Goal: Information Seeking & Learning: Find specific fact

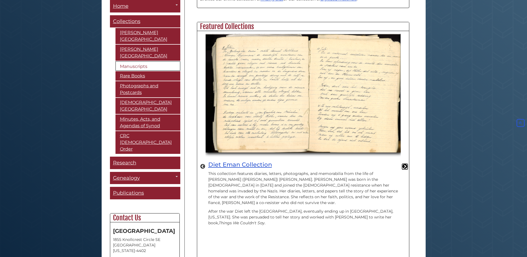
scroll to position [282, 0]
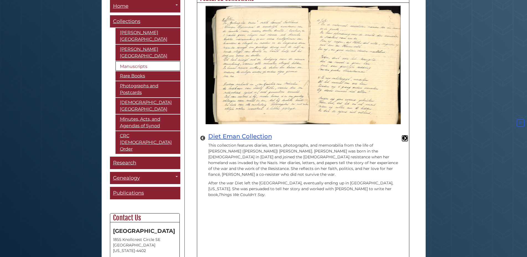
click at [404, 135] on button "Next" at bounding box center [405, 138] width 6 height 6
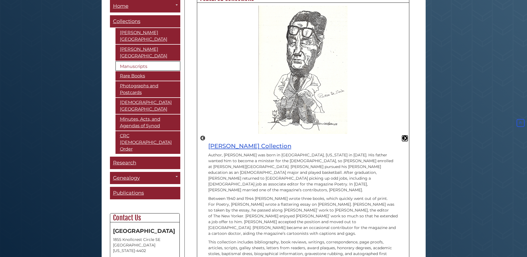
click at [406, 135] on button "Next" at bounding box center [405, 138] width 6 height 6
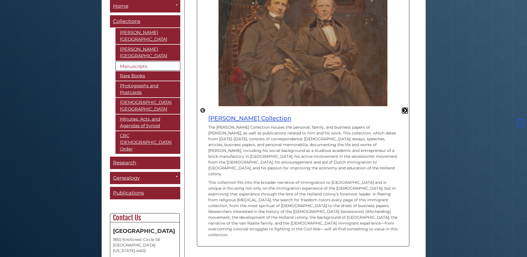
scroll to position [310, 0]
click at [314, 156] on p "The Albertus C. Van Raalte Collection houses the personal, family, and business…" at bounding box center [303, 150] width 190 height 52
click at [405, 107] on button "Next" at bounding box center [405, 110] width 6 height 6
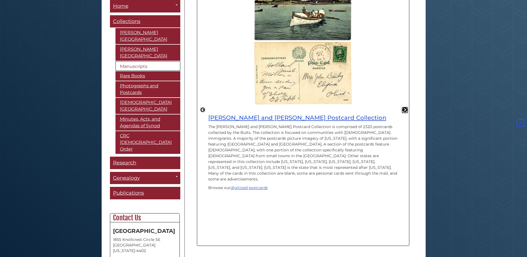
click at [404, 107] on button "Next" at bounding box center [405, 110] width 6 height 6
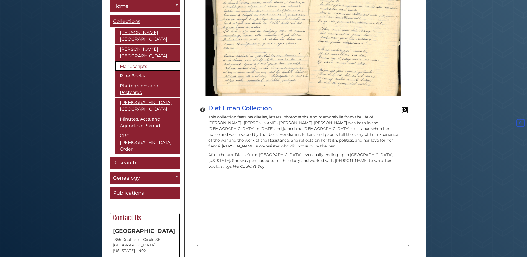
click at [403, 107] on button "Next" at bounding box center [405, 110] width 6 height 6
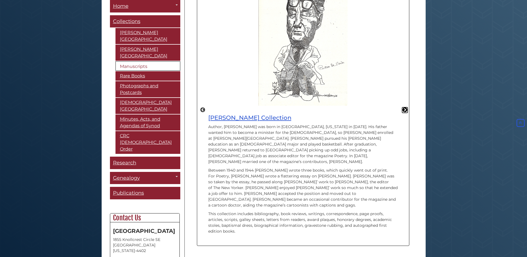
click at [402, 107] on button "Next" at bounding box center [405, 110] width 6 height 6
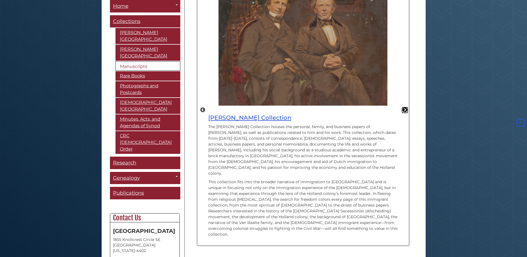
scroll to position [85, 0]
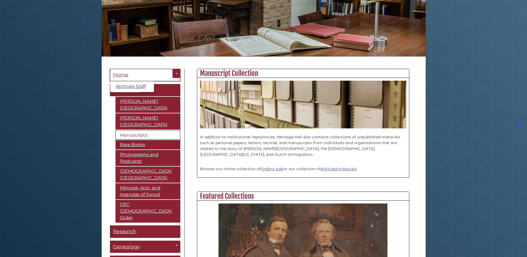
click at [136, 77] on link "Home" at bounding box center [145, 75] width 70 height 12
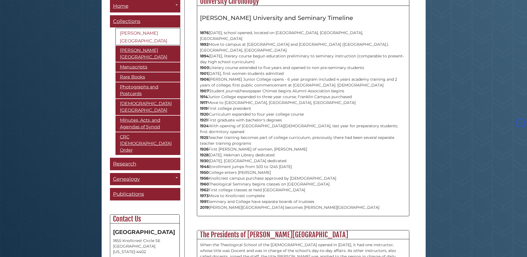
scroll to position [266, 212]
drag, startPoint x: 284, startPoint y: 32, endPoint x: 349, endPoint y: 34, distance: 64.5
click at [349, 34] on p "1876 August 4, school opened, located on Spring Street, Grand Rapids, MI 1892 M…" at bounding box center [303, 117] width 206 height 186
copy p "Spring Street, Grand Rapids, MI"
click at [323, 84] on p "1876 August 4, school opened, located on Spring Street, Grand Rapids, MI 1892 M…" at bounding box center [303, 117] width 206 height 186
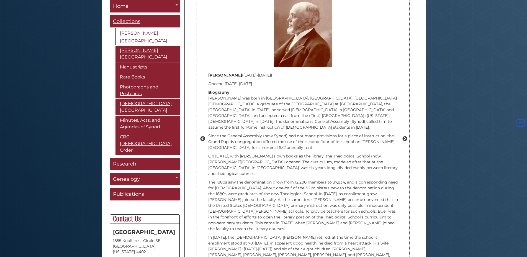
scroll to position [689, 0]
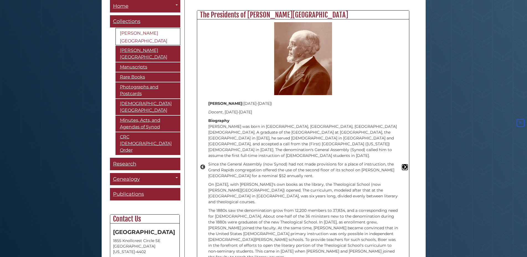
click at [405, 164] on button "Next" at bounding box center [405, 167] width 6 height 6
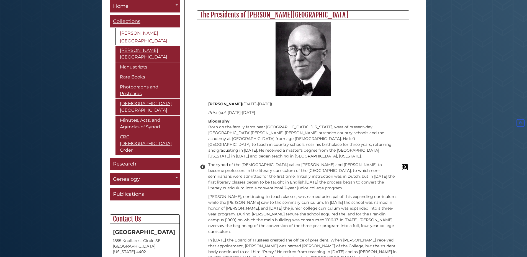
click at [405, 164] on button "Next" at bounding box center [405, 167] width 6 height 6
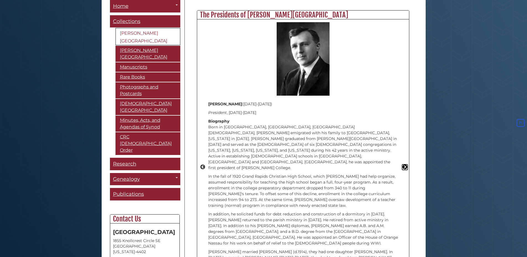
click at [405, 164] on button "Next" at bounding box center [405, 167] width 6 height 6
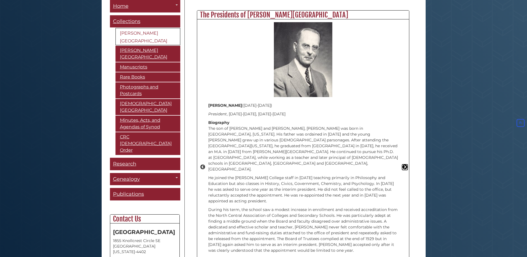
click at [405, 164] on button "Next" at bounding box center [405, 167] width 6 height 6
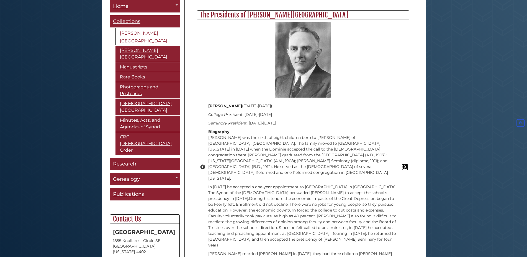
click at [405, 164] on button "Next" at bounding box center [405, 167] width 6 height 6
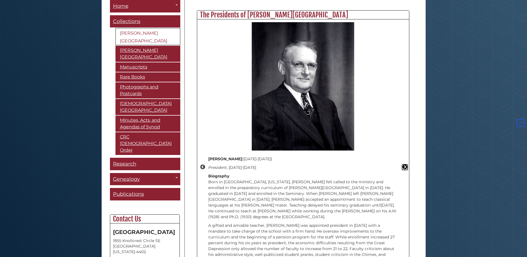
scroll to position [287, 212]
click at [405, 141] on div "Previous Michael K. Le Roy (1967- ) President , 2012-2022 Biography Michael K. …" at bounding box center [303, 167] width 212 height 296
click at [406, 164] on button "Next" at bounding box center [405, 167] width 6 height 6
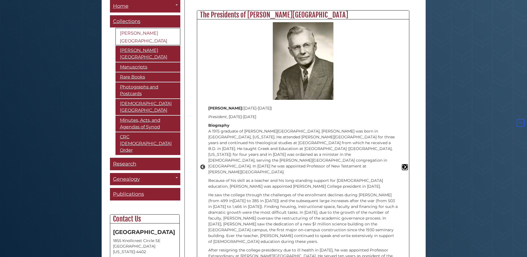
click at [406, 164] on button "Next" at bounding box center [405, 167] width 6 height 6
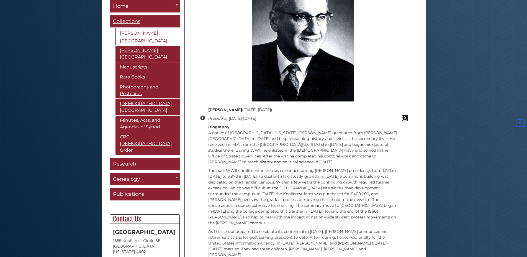
scroll to position [710, 0]
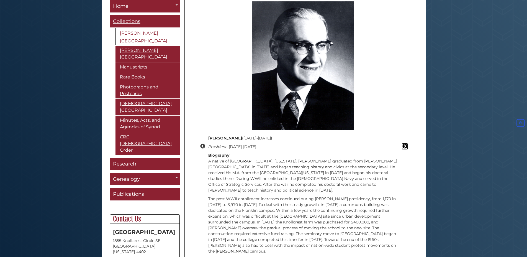
click at [405, 143] on button "Next" at bounding box center [405, 146] width 6 height 6
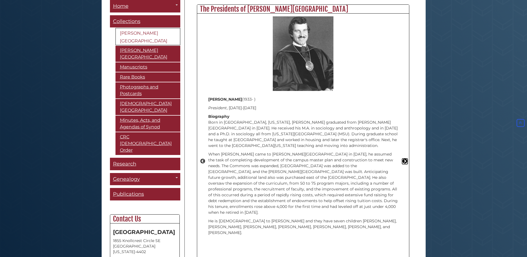
scroll to position [682, 0]
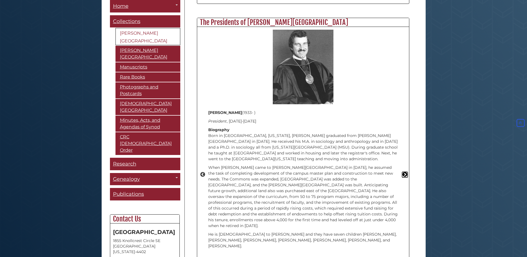
click at [405, 172] on button "Next" at bounding box center [405, 175] width 6 height 6
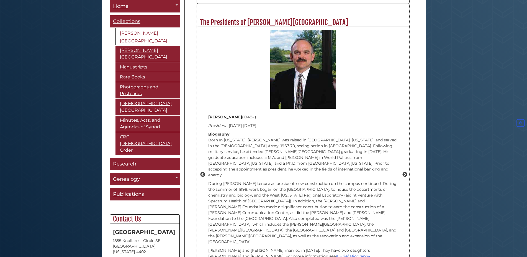
click at [203, 156] on div "Previous Michael K. Le Roy (1967- ) President , 2012-2022 Biography Michael K. …" at bounding box center [303, 175] width 212 height 296
click at [203, 172] on button "Previous" at bounding box center [203, 175] width 6 height 6
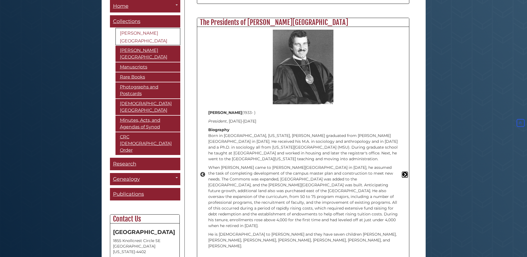
click at [404, 172] on button "Next" at bounding box center [405, 175] width 6 height 6
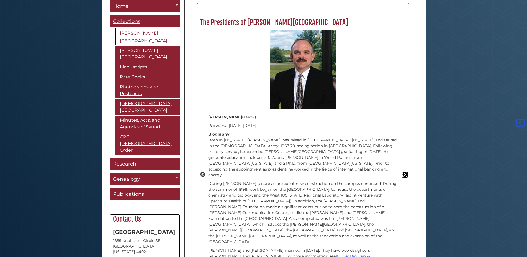
click at [404, 172] on button "Next" at bounding box center [405, 175] width 6 height 6
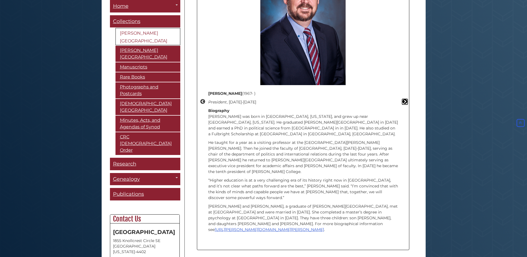
scroll to position [766, 0]
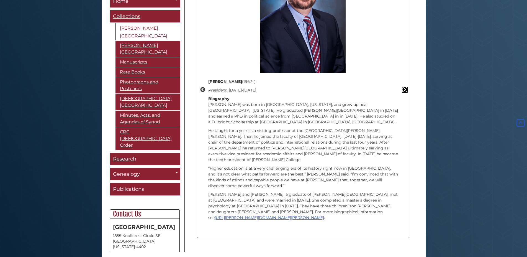
click at [407, 87] on button "Next" at bounding box center [405, 90] width 6 height 6
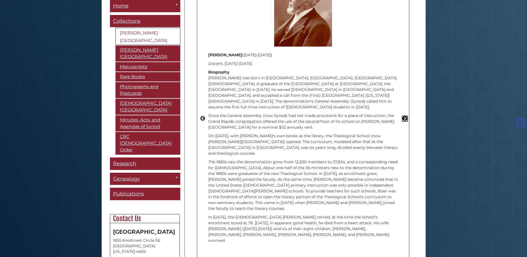
scroll to position [738, 0]
click at [203, 115] on button "Previous" at bounding box center [203, 118] width 6 height 6
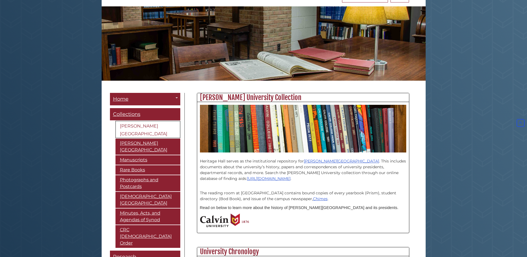
scroll to position [0, 0]
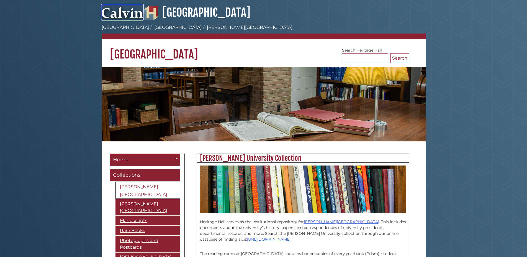
click at [125, 14] on img at bounding box center [123, 11] width 42 height 15
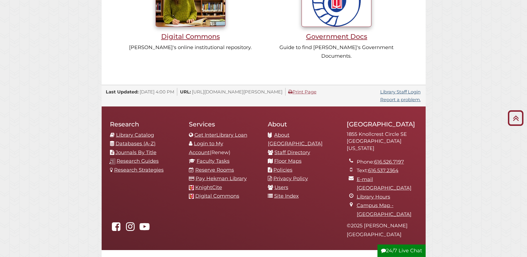
scroll to position [564, 0]
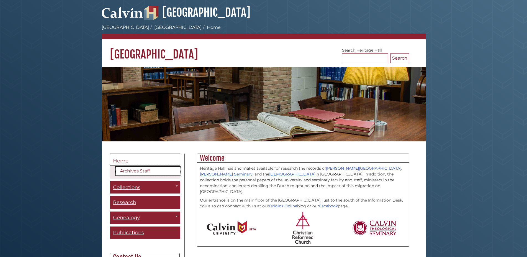
click at [165, 171] on link "Archives Staff" at bounding box center [147, 170] width 65 height 9
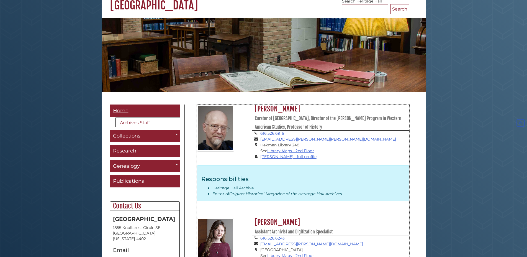
scroll to position [49, 0]
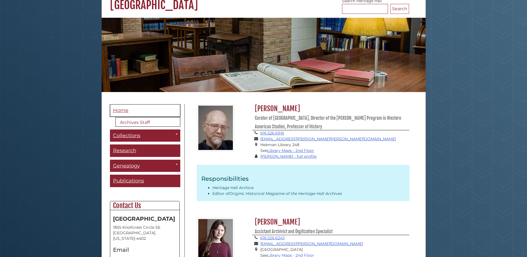
click at [145, 106] on link "Home" at bounding box center [145, 110] width 70 height 12
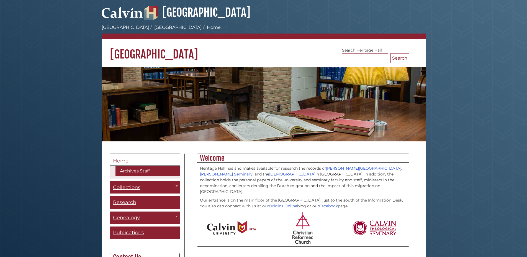
scroll to position [56, 0]
